Goal: Find specific page/section: Find specific page/section

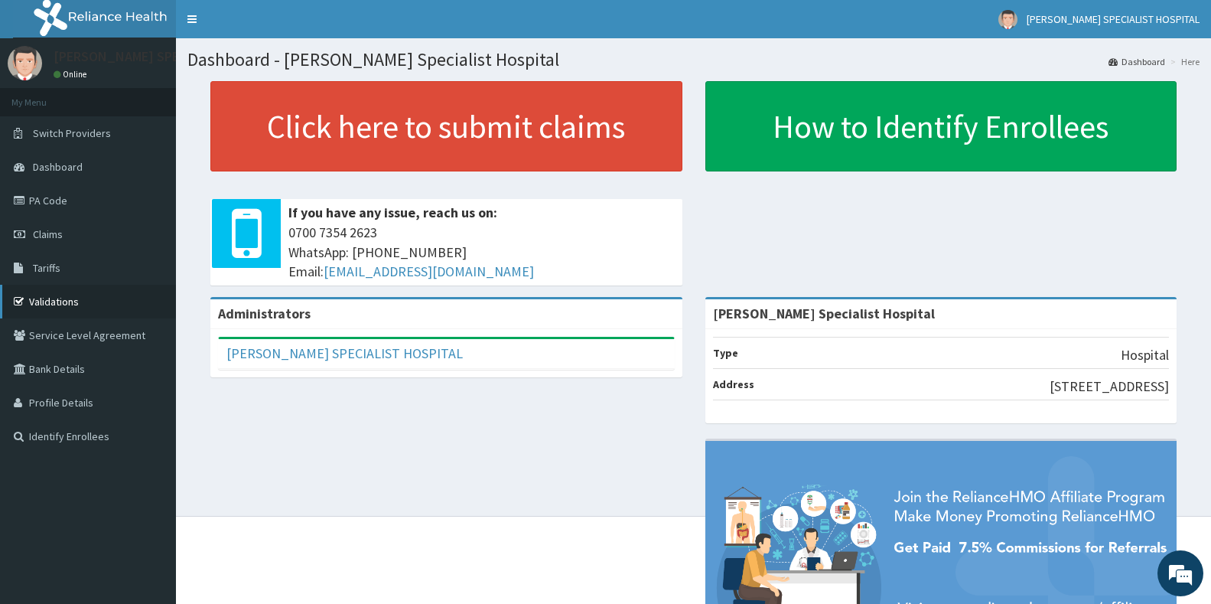
click at [69, 301] on link "Validations" at bounding box center [88, 302] width 176 height 34
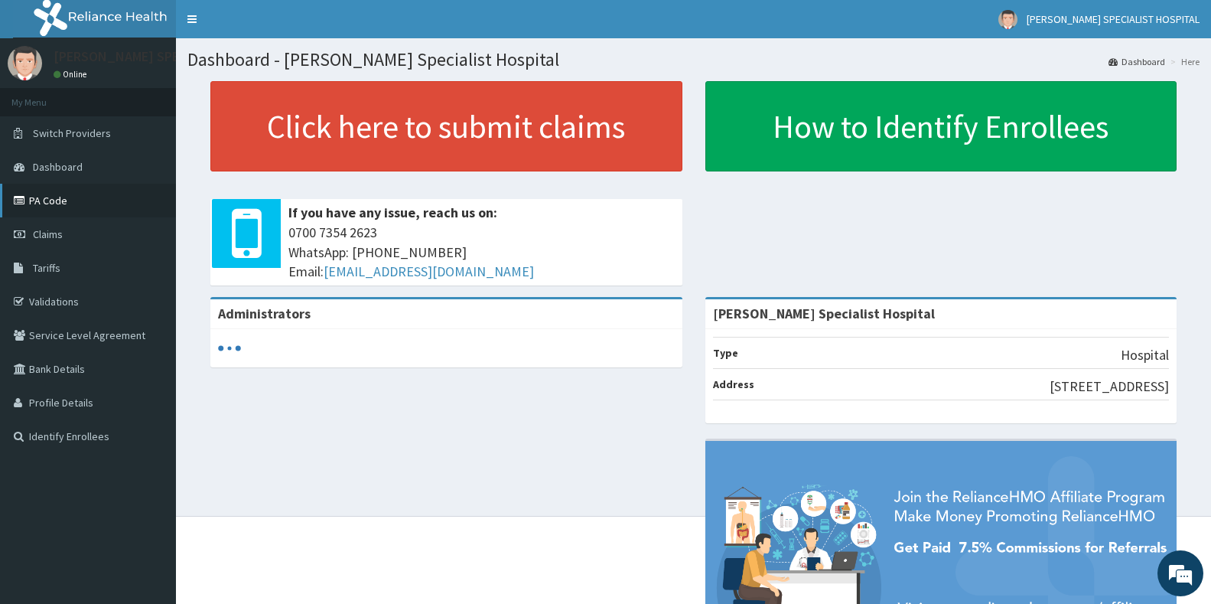
click at [86, 198] on link "PA Code" at bounding box center [88, 201] width 176 height 34
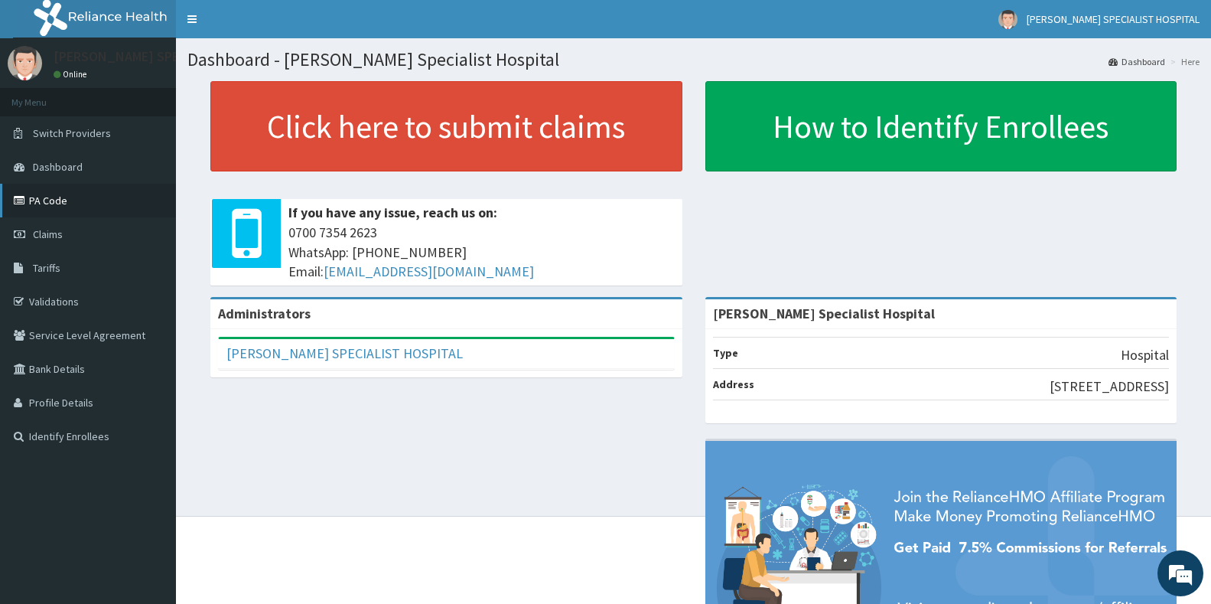
click at [78, 194] on link "PA Code" at bounding box center [88, 201] width 176 height 34
click at [80, 196] on link "PA Code" at bounding box center [88, 201] width 176 height 34
click at [67, 204] on link "PA Code" at bounding box center [88, 201] width 176 height 34
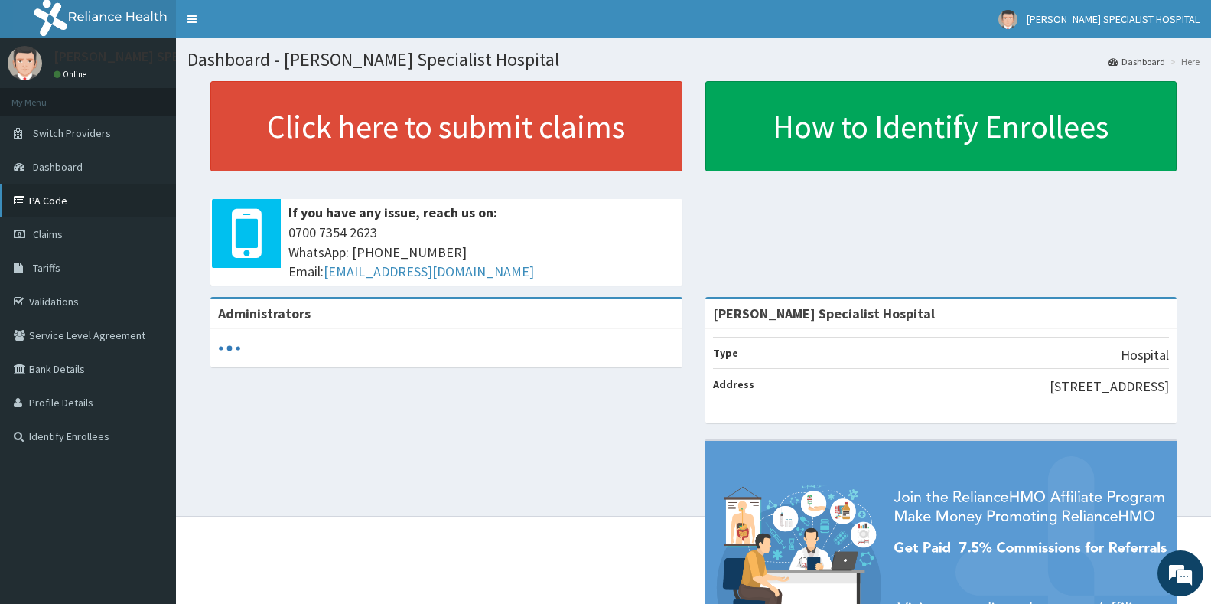
click at [62, 196] on link "PA Code" at bounding box center [88, 201] width 176 height 34
